Goal: Communication & Community: Answer question/provide support

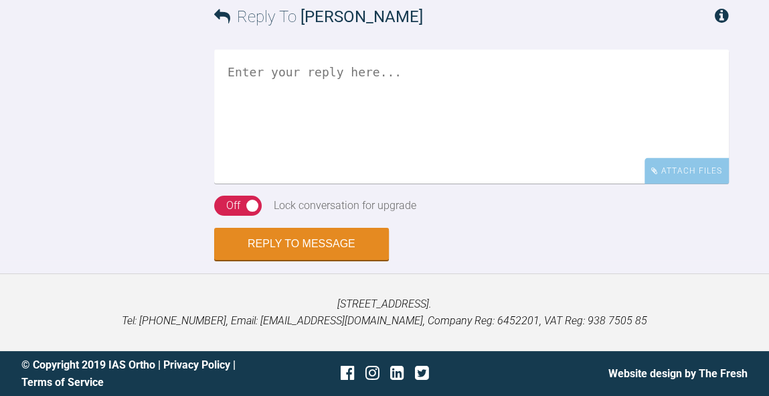
scroll to position [2052, 0]
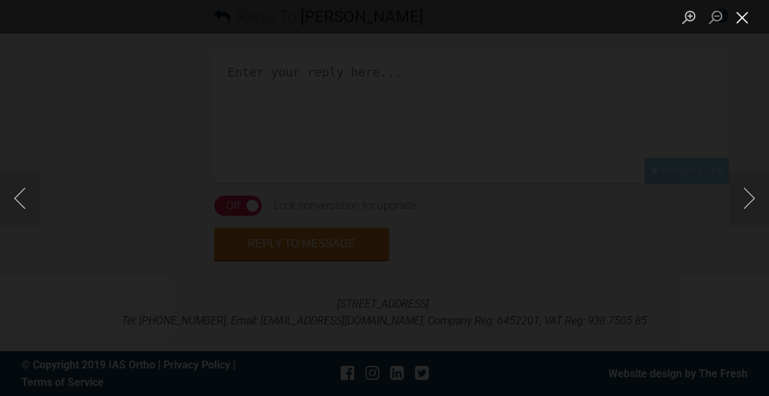
click at [747, 23] on button "Close lightbox" at bounding box center [742, 16] width 27 height 23
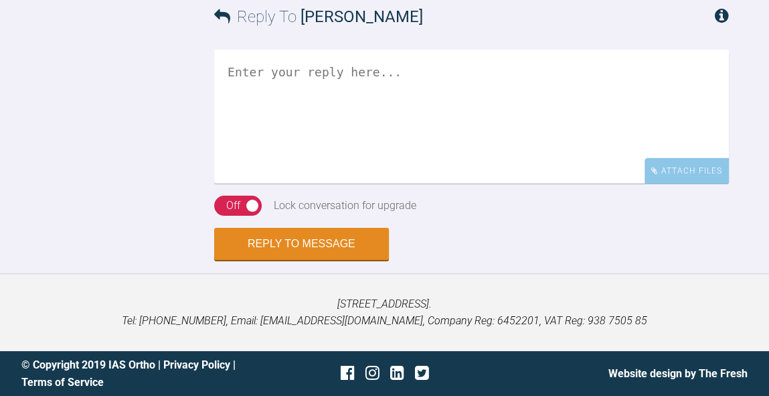
scroll to position [2014, 0]
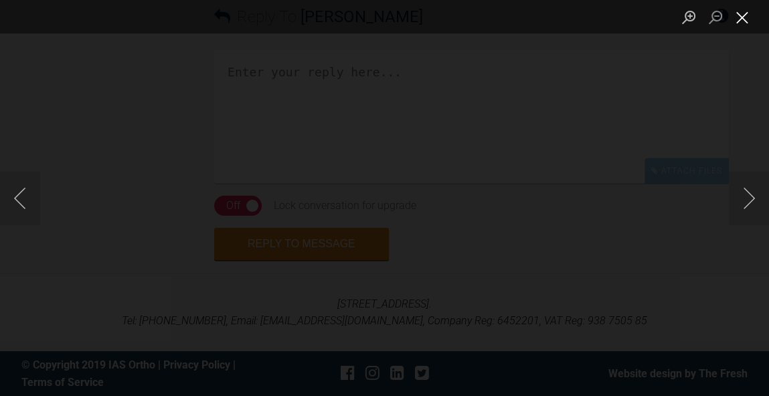
click at [745, 18] on button "Close lightbox" at bounding box center [742, 16] width 27 height 23
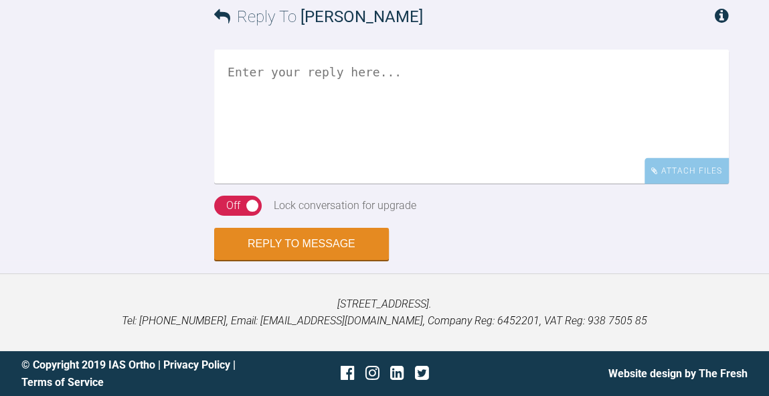
scroll to position [2194, 0]
click at [443, 183] on textarea at bounding box center [471, 117] width 515 height 134
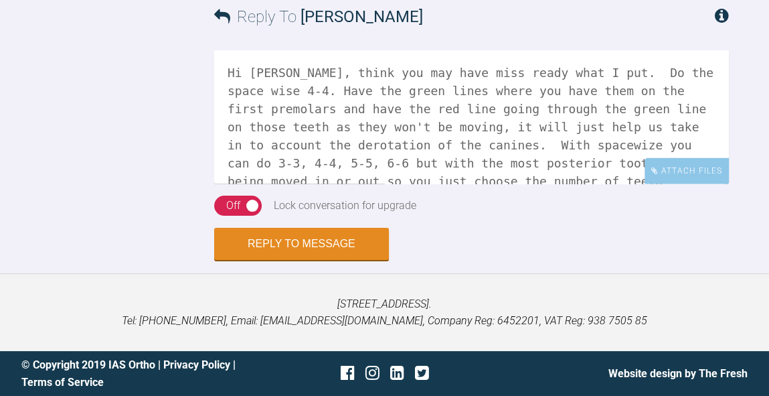
scroll to position [2245, 0]
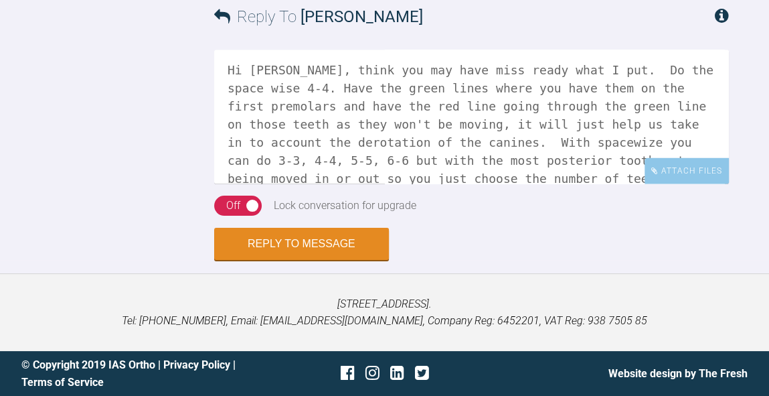
click at [431, 183] on textarea "Hi [PERSON_NAME], think you may have miss ready what I put. Do the space wise 4…" at bounding box center [471, 117] width 515 height 134
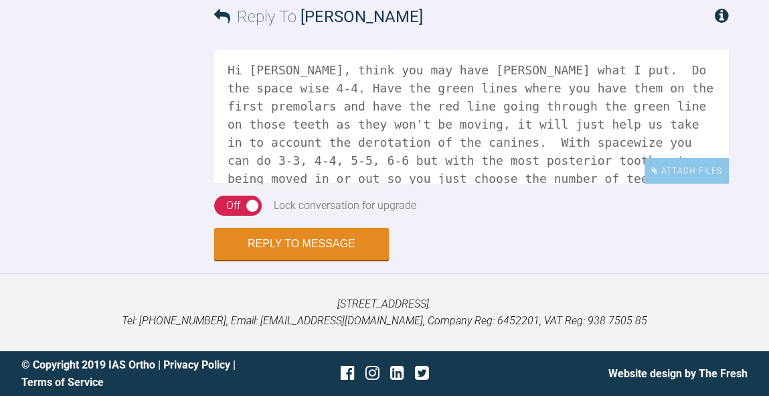
click at [401, 183] on textarea "Hi [PERSON_NAME], think you may have [PERSON_NAME] what I put. Do the space wis…" at bounding box center [471, 117] width 515 height 134
click at [287, 183] on textarea "Hi [PERSON_NAME], think you may have misread what I put. Do the space wise 4-4.…" at bounding box center [471, 117] width 515 height 134
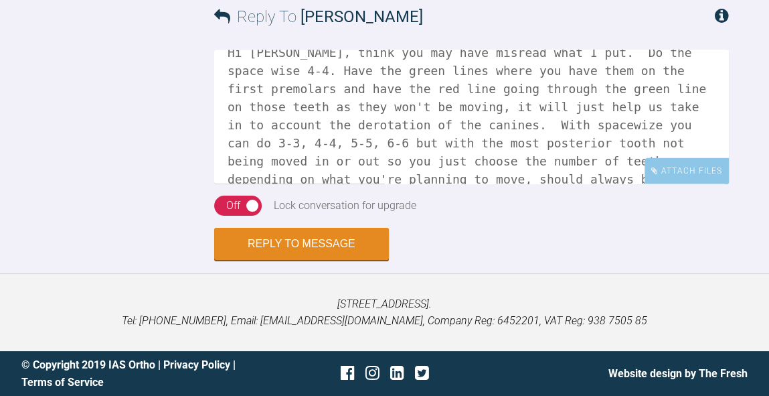
scroll to position [38, 0]
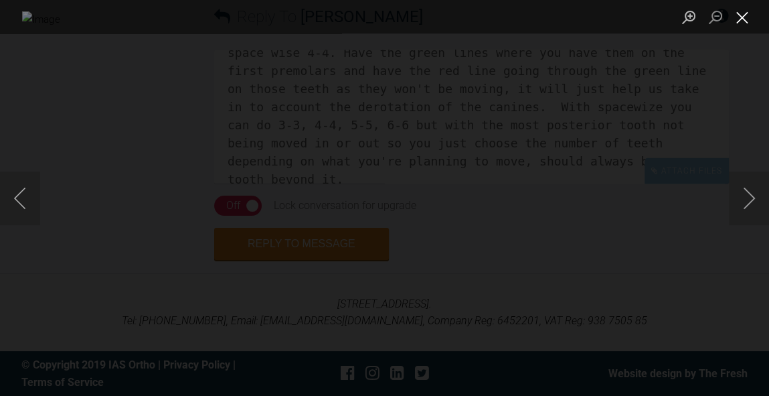
click at [743, 21] on button "Close lightbox" at bounding box center [742, 16] width 27 height 23
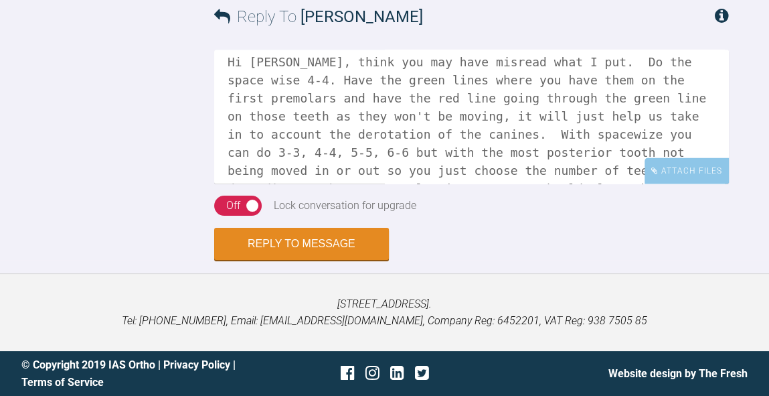
scroll to position [8, 0]
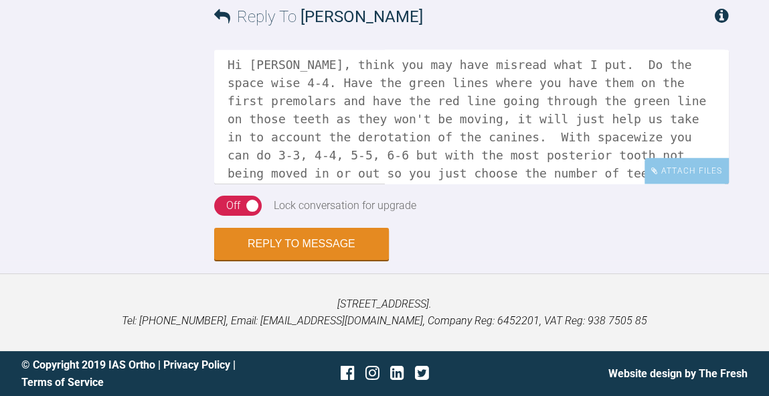
click at [287, 183] on textarea "Hi [PERSON_NAME], think you may have misread what I put. Do the space wise 4-4.…" at bounding box center [471, 117] width 515 height 134
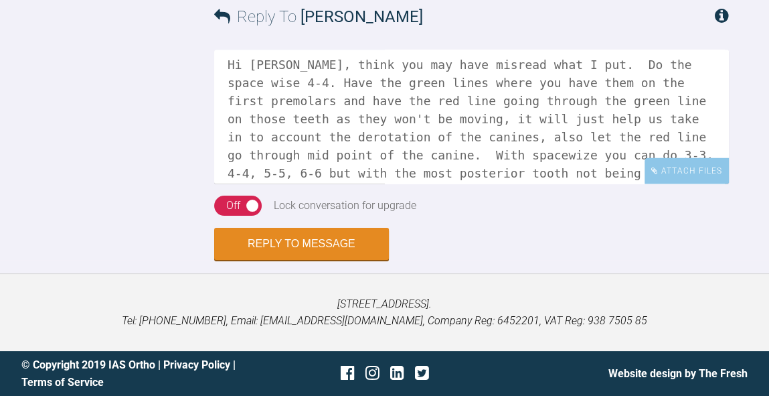
click at [573, 183] on textarea "Hi [PERSON_NAME], think you may have misread what I put. Do the space wise 4-4.…" at bounding box center [471, 117] width 515 height 134
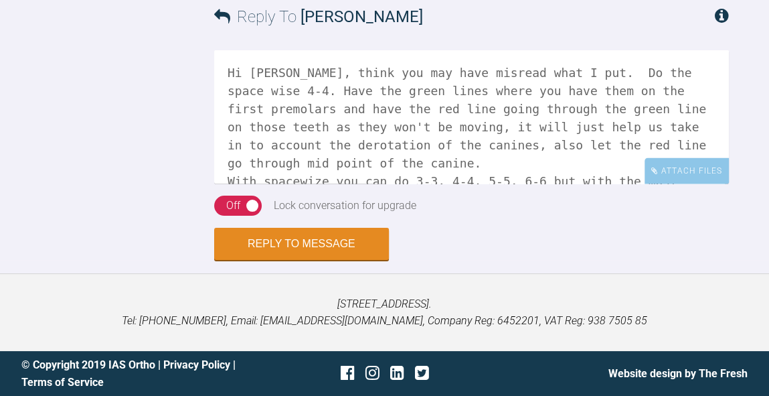
scroll to position [0, 0]
click at [471, 183] on textarea "Hi [PERSON_NAME], think you may have misread what I put. Do the space wise 4-4.…" at bounding box center [471, 117] width 515 height 134
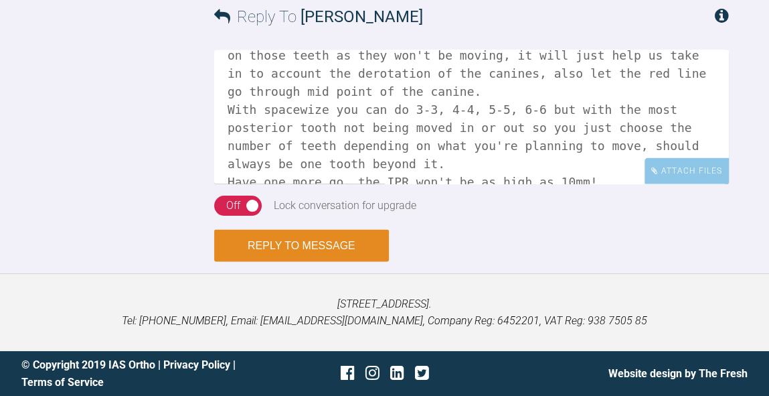
scroll to position [70, 0]
type textarea "Hi [PERSON_NAME], think you may have misread what I put! Do the space wise 4-4.…"
click at [360, 246] on button "Reply to Message" at bounding box center [301, 245] width 175 height 32
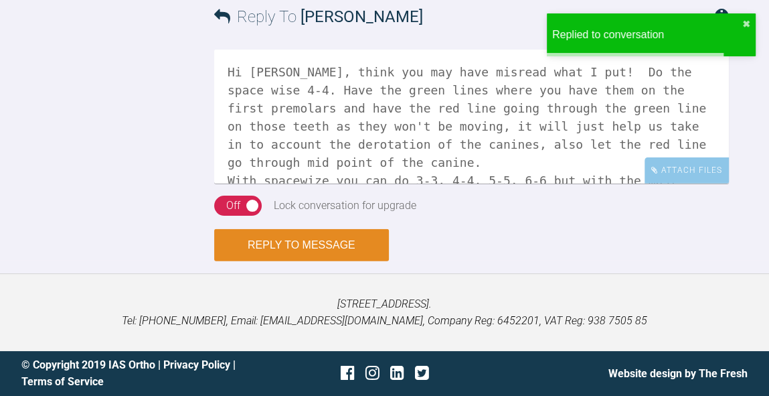
scroll to position [2691, 0]
